Goal: Task Accomplishment & Management: Use online tool/utility

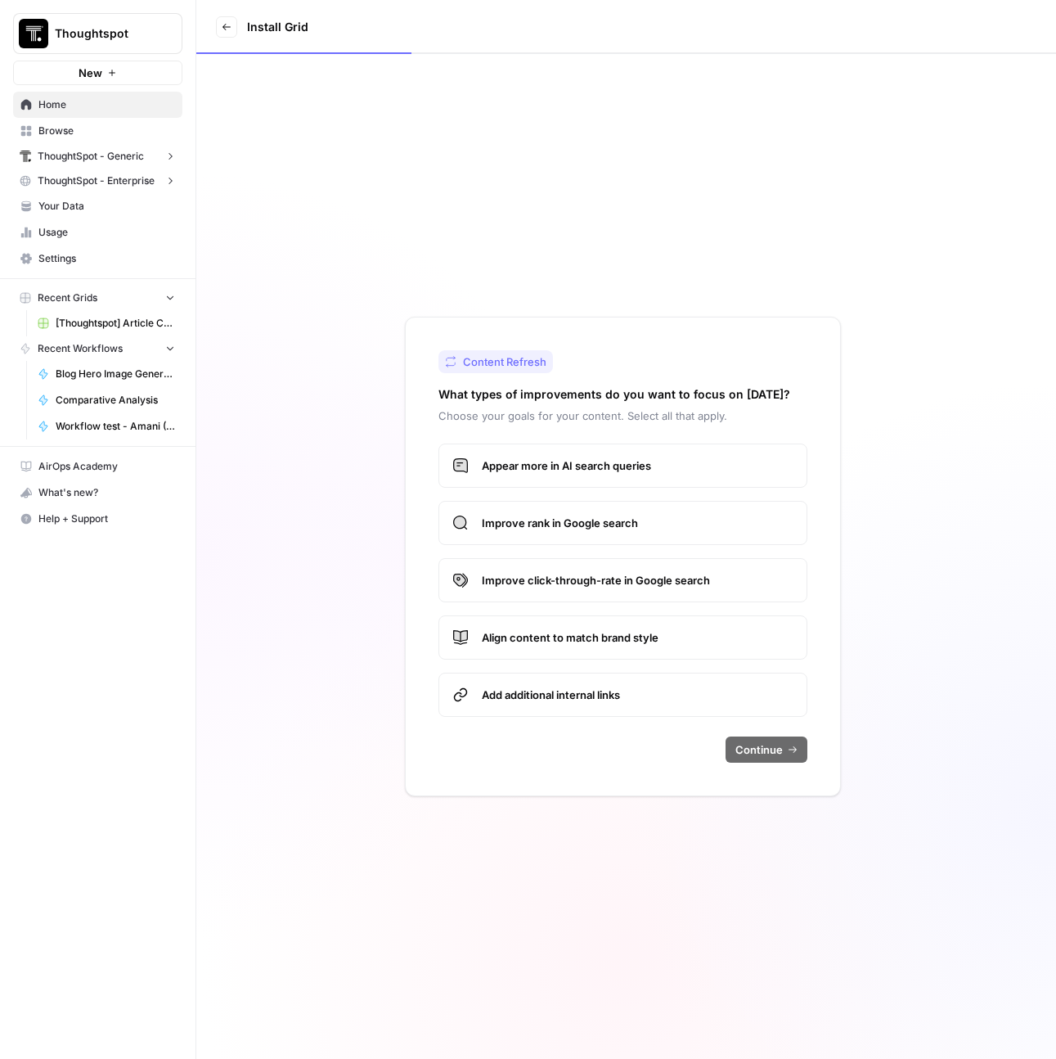
click at [117, 325] on span "[Thoughtspot] Article Creation" at bounding box center [115, 323] width 119 height 15
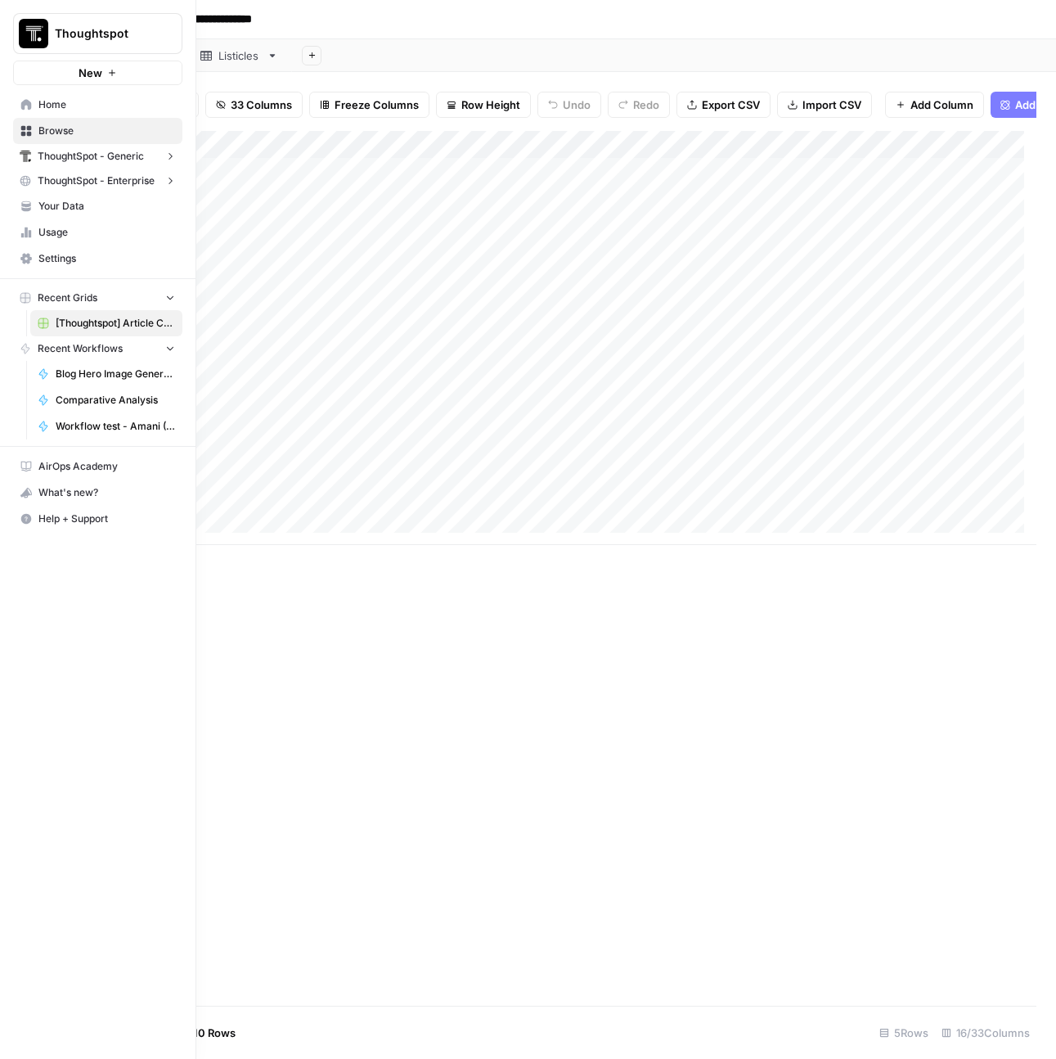
click at [25, 103] on icon at bounding box center [26, 104] width 11 height 11
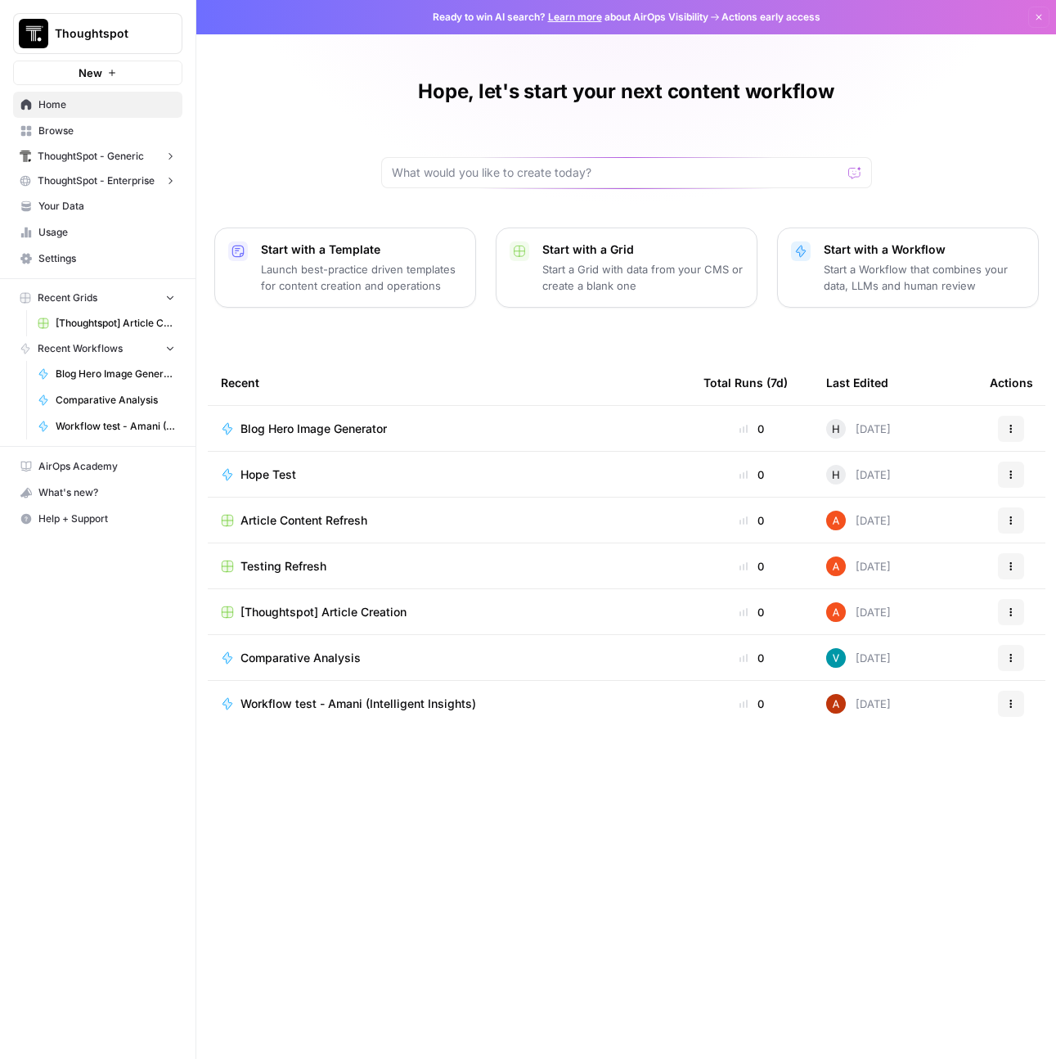
click at [1013, 428] on icon "button" at bounding box center [1011, 429] width 10 height 10
click at [524, 890] on div "Recent Total Runs (7d) Last Edited Actions Blog Hero Image Generator 0 H [DATE]…" at bounding box center [627, 696] width 838 height 672
